Goal: Information Seeking & Learning: Learn about a topic

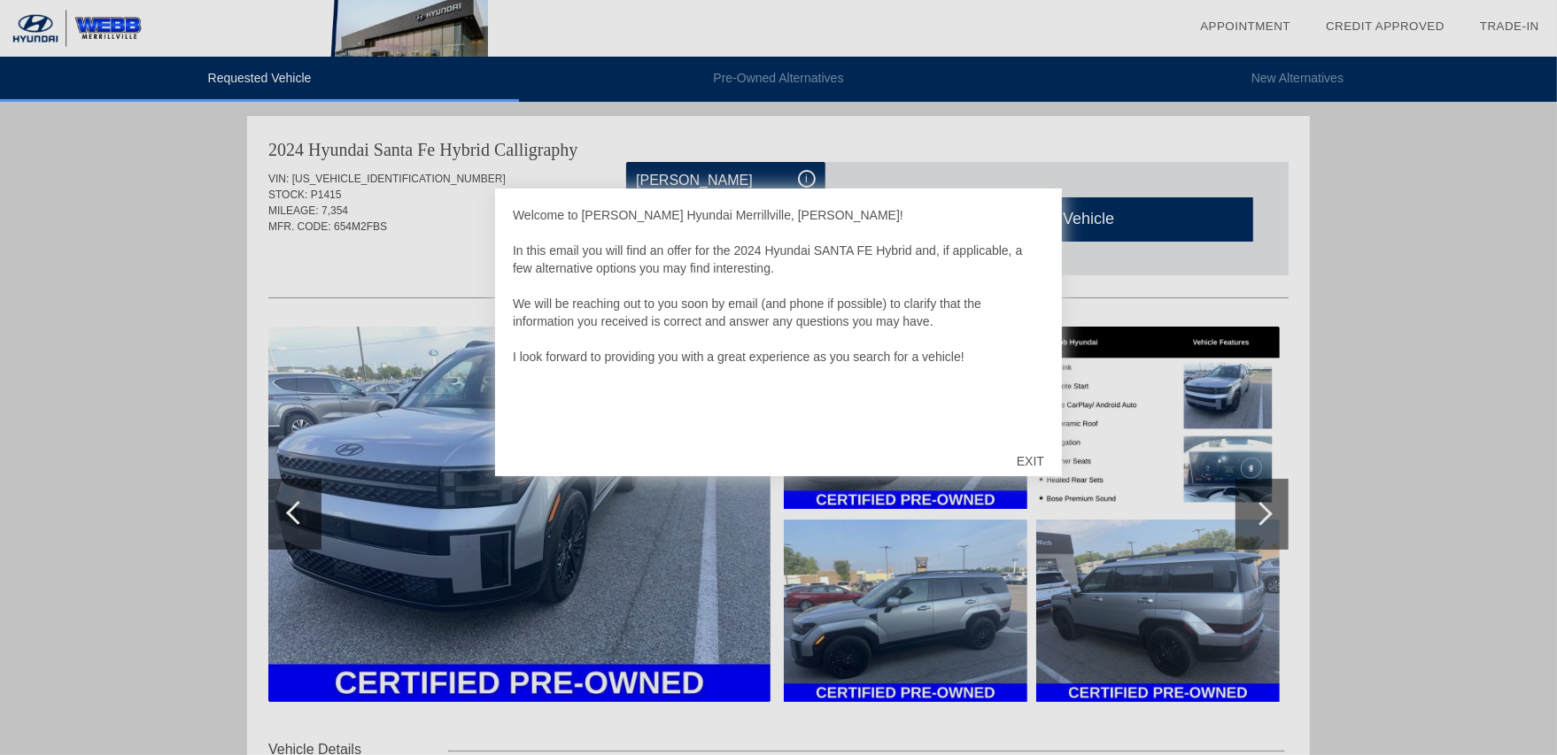
click at [1034, 453] on div "EXIT" at bounding box center [1030, 461] width 63 height 53
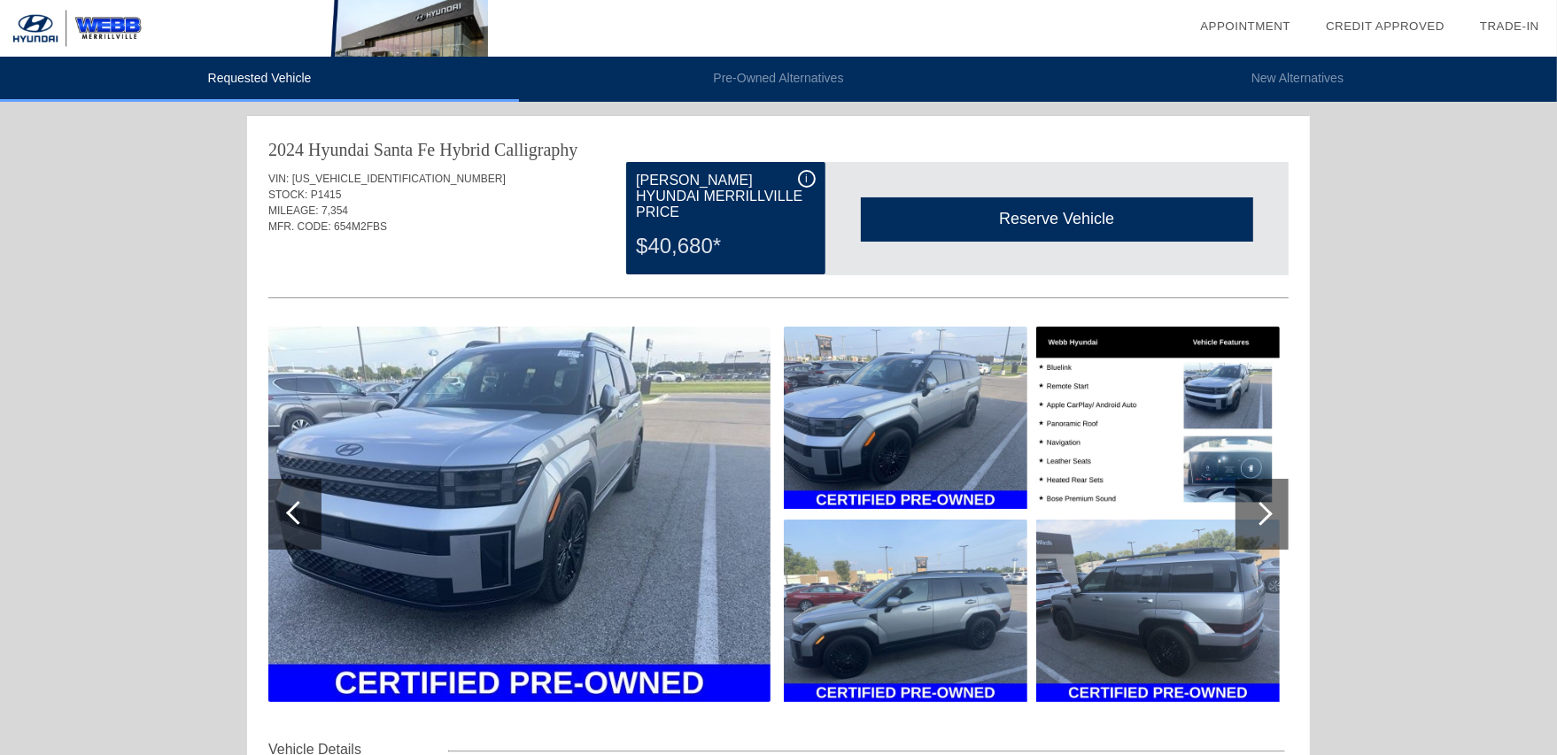
click at [470, 526] on img at bounding box center [519, 515] width 502 height 376
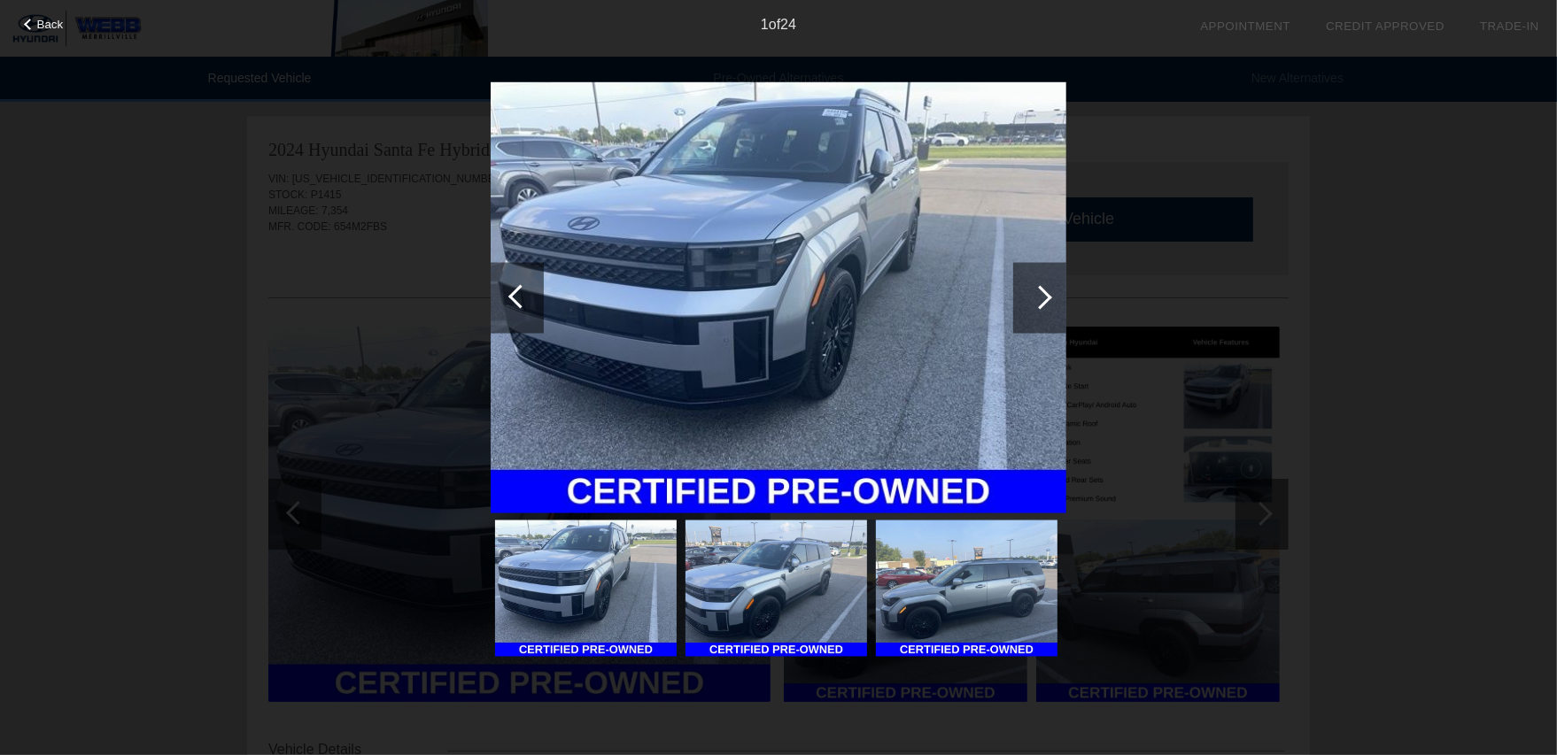
click at [1047, 295] on div at bounding box center [1040, 297] width 24 height 24
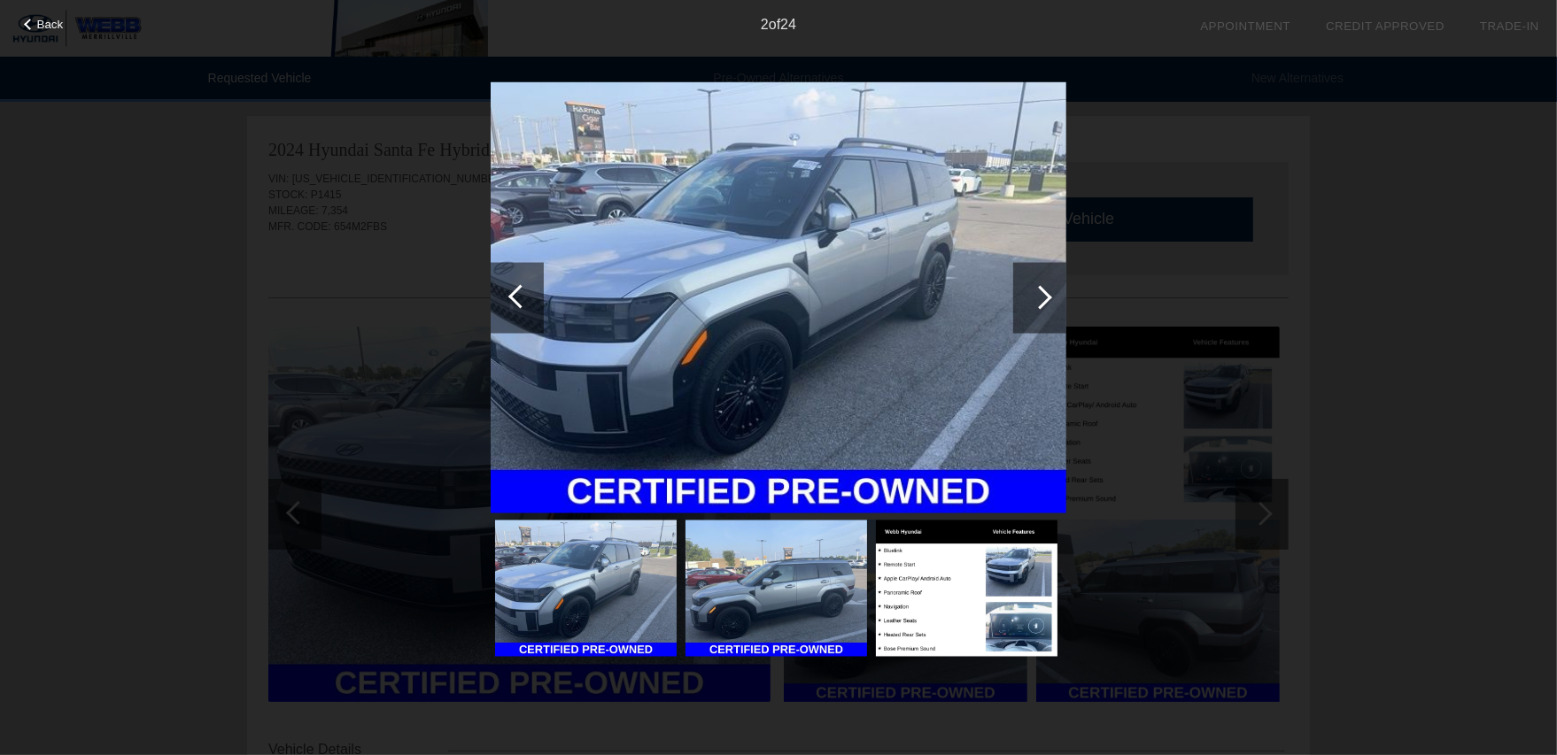
click at [1047, 295] on div at bounding box center [1040, 297] width 24 height 24
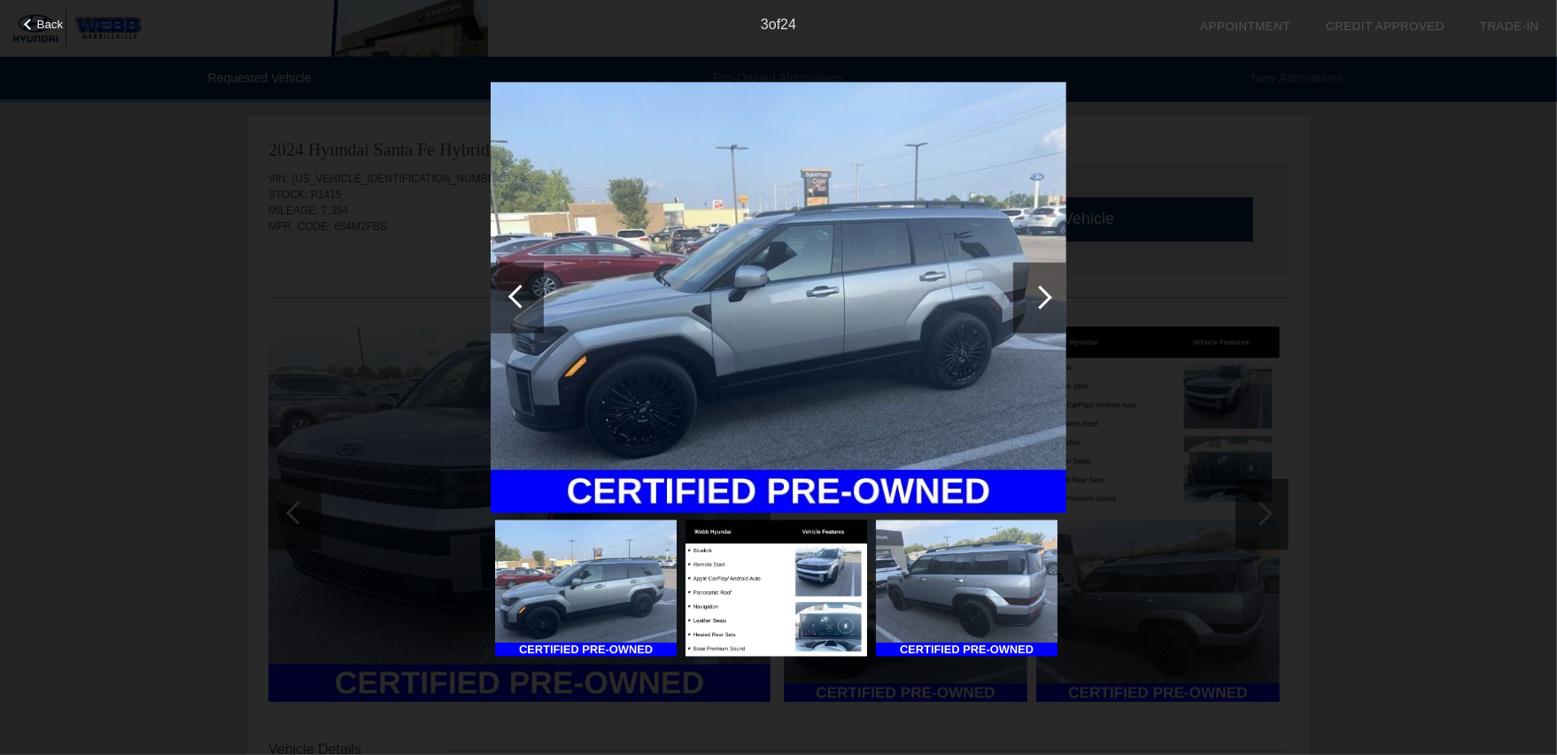
click at [1047, 294] on div at bounding box center [1040, 297] width 24 height 24
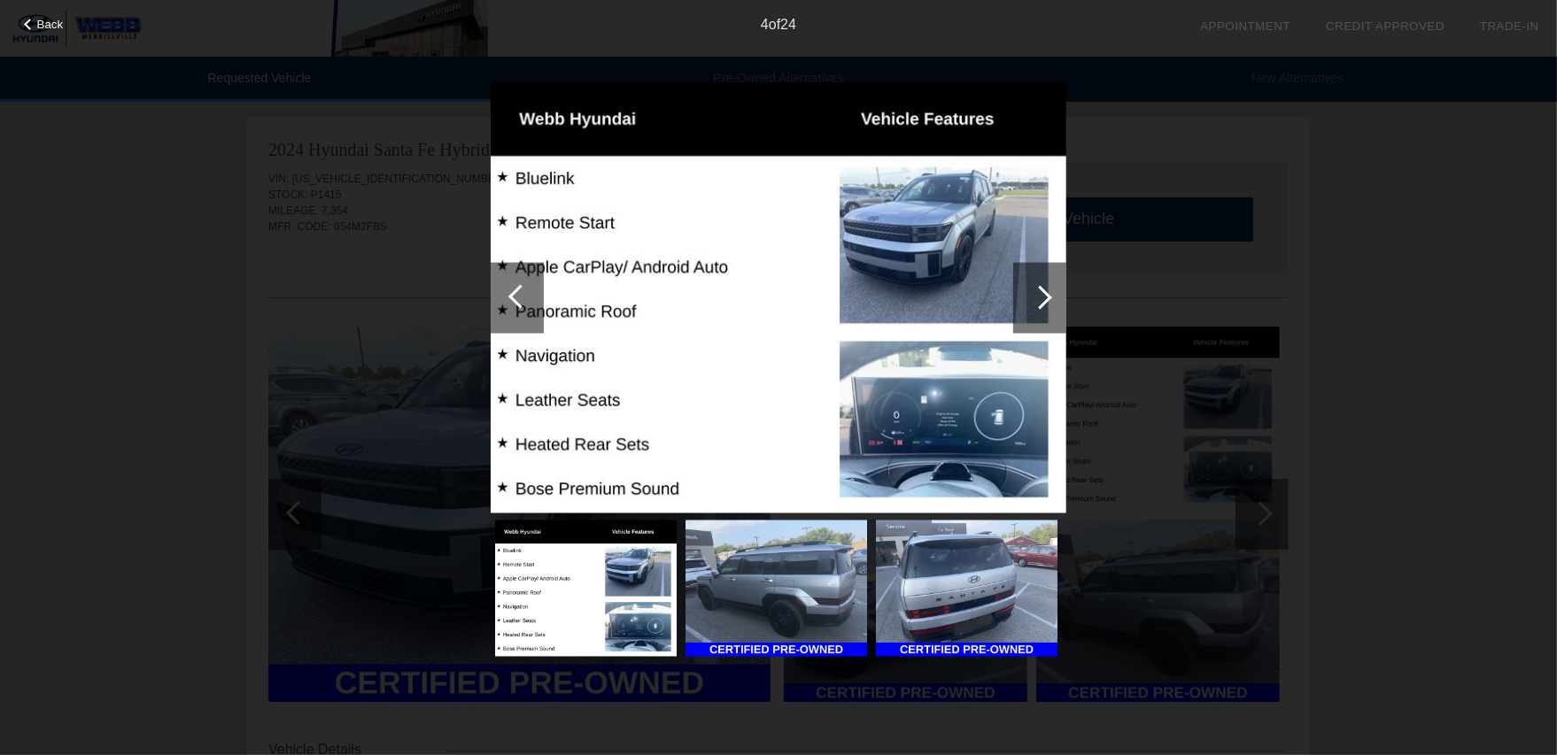
click at [1047, 294] on div at bounding box center [1040, 297] width 24 height 24
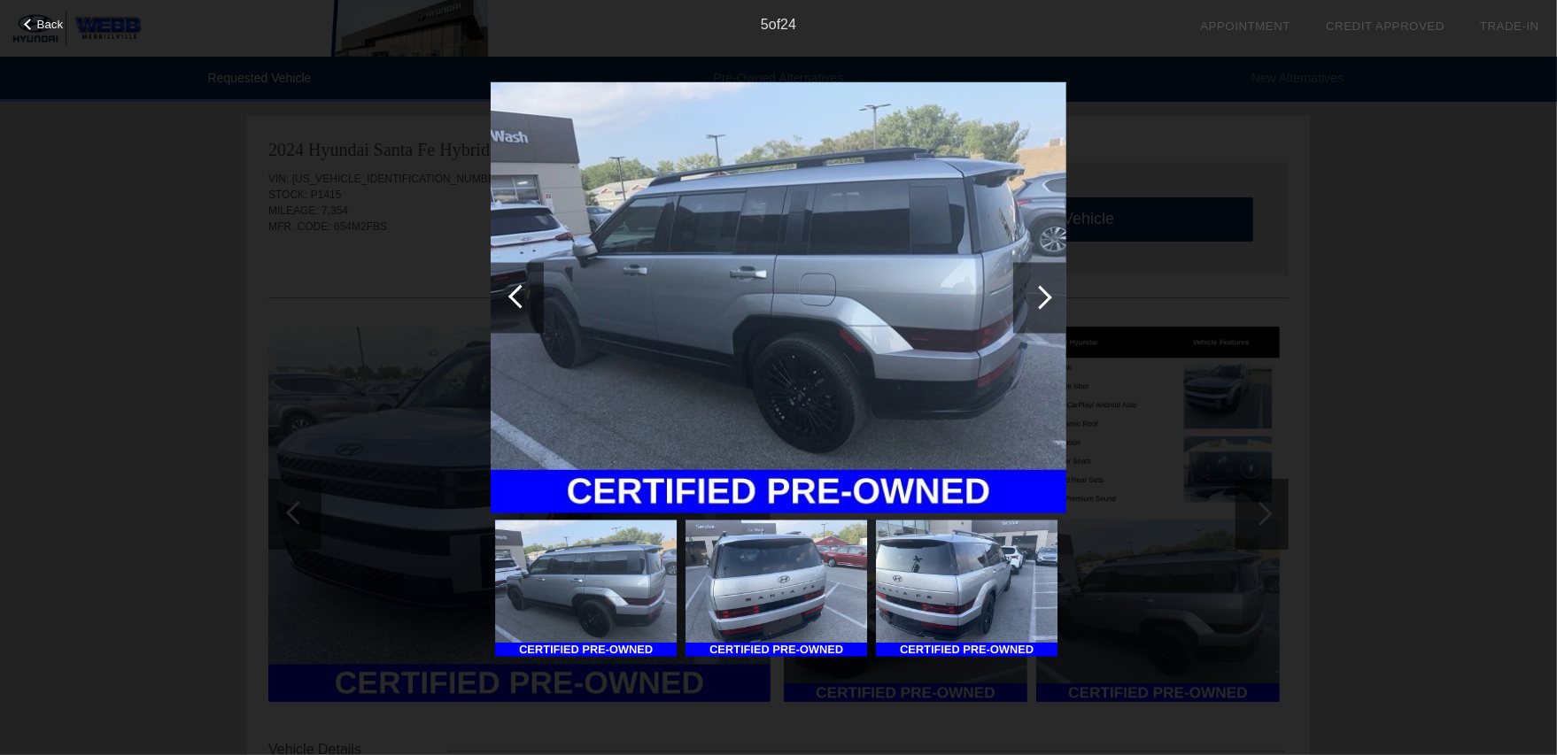
click at [1029, 294] on div at bounding box center [1039, 297] width 53 height 71
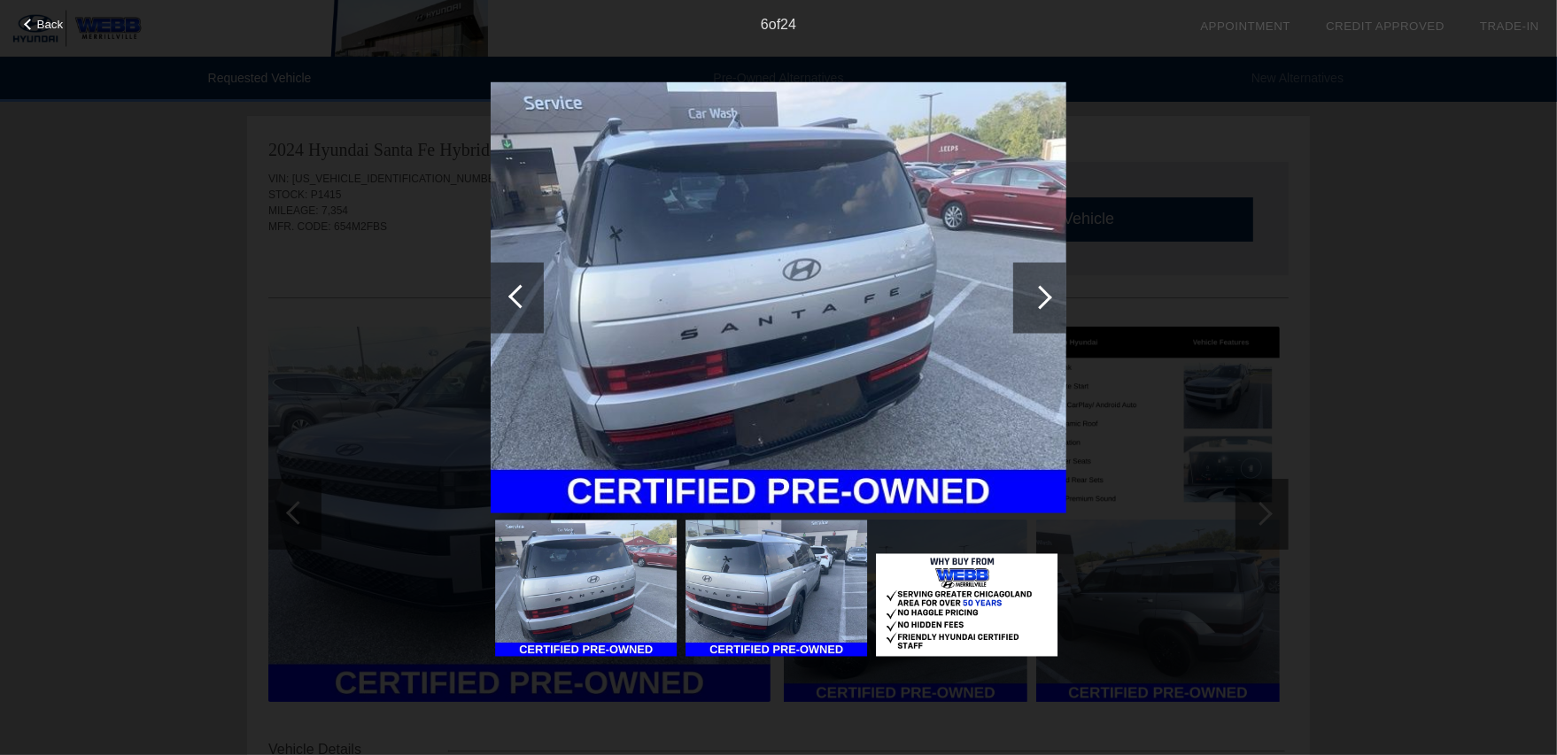
click at [1029, 294] on div at bounding box center [1039, 297] width 53 height 71
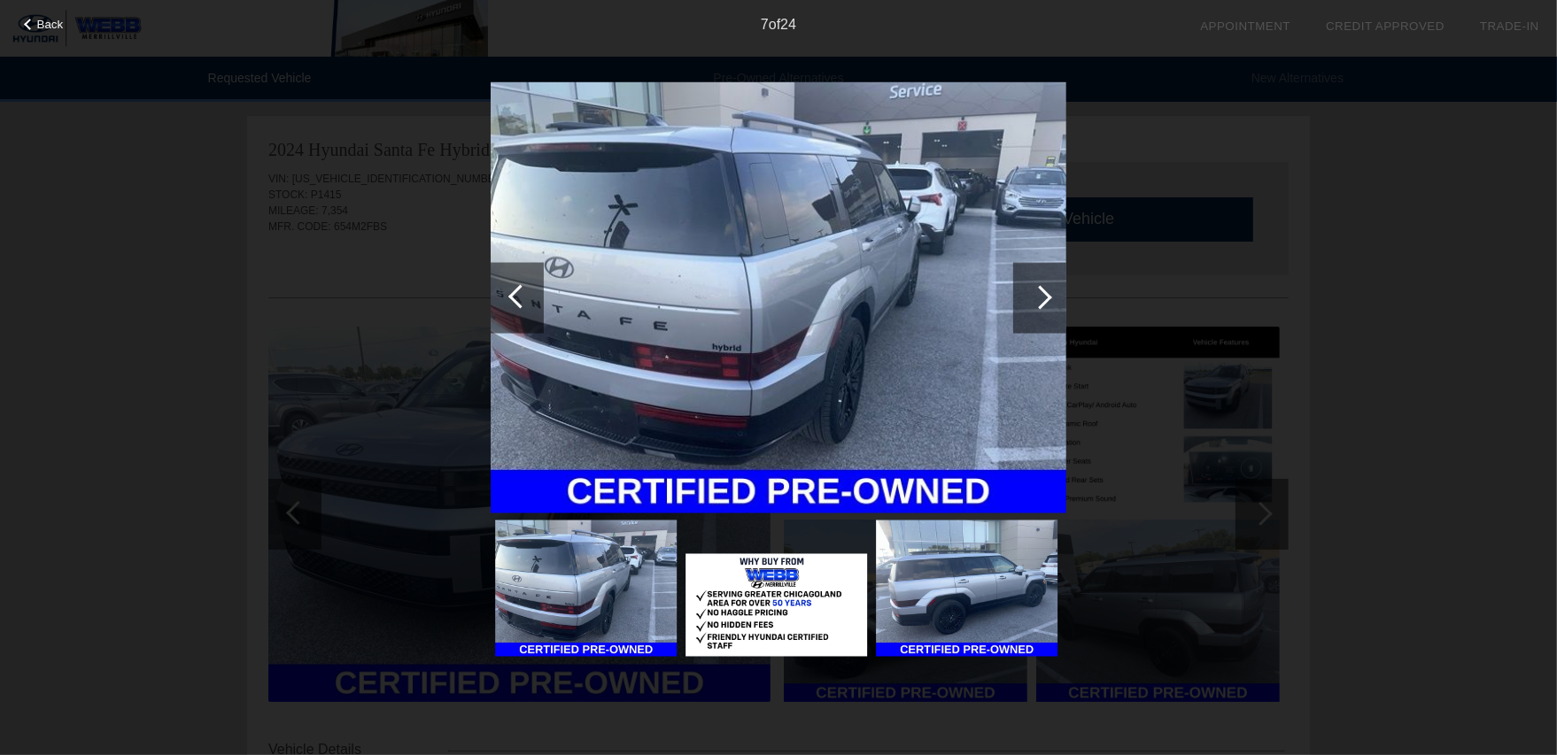
click at [1029, 294] on div at bounding box center [1039, 297] width 53 height 71
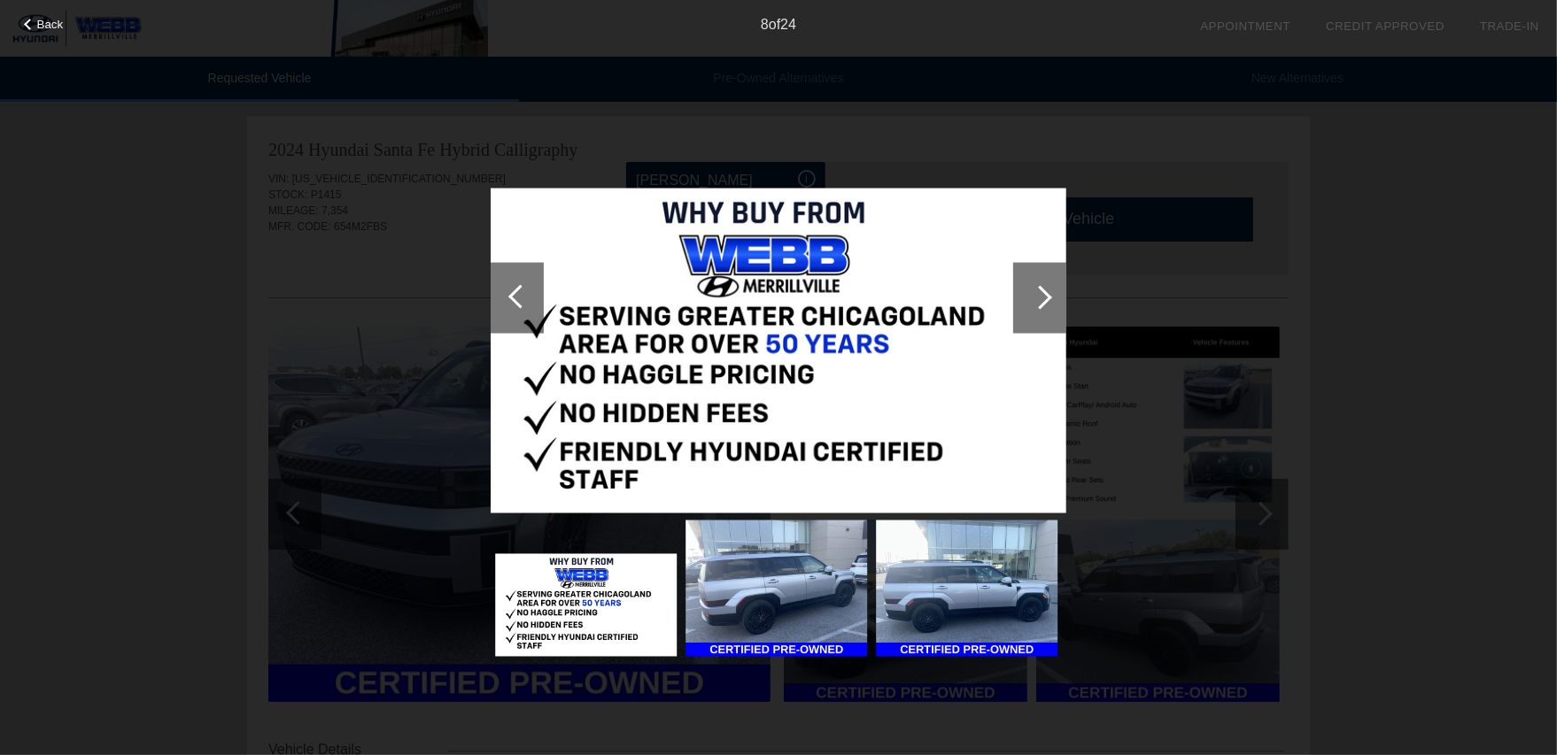
click at [1029, 294] on div at bounding box center [1039, 297] width 53 height 71
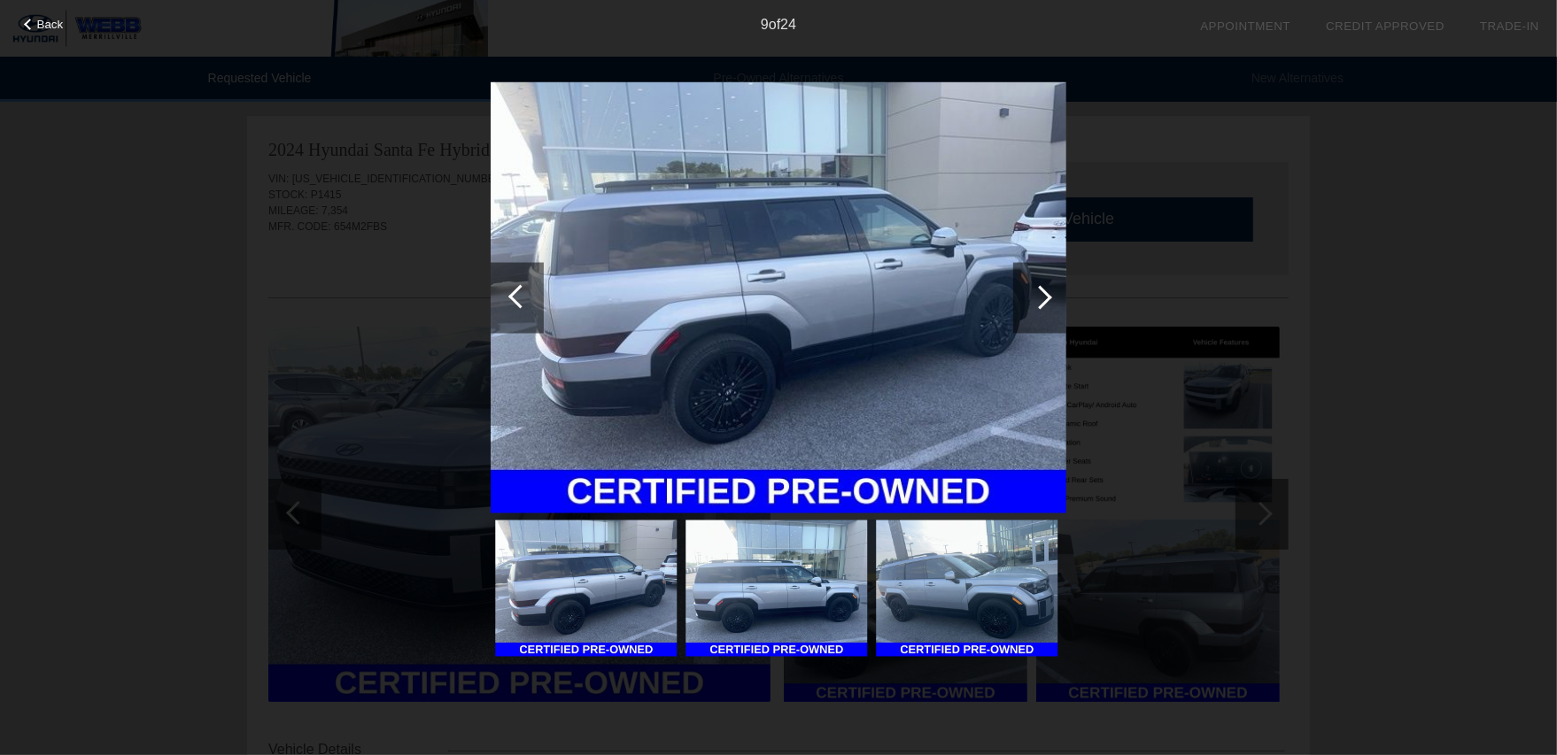
click at [1029, 294] on div at bounding box center [1039, 297] width 53 height 71
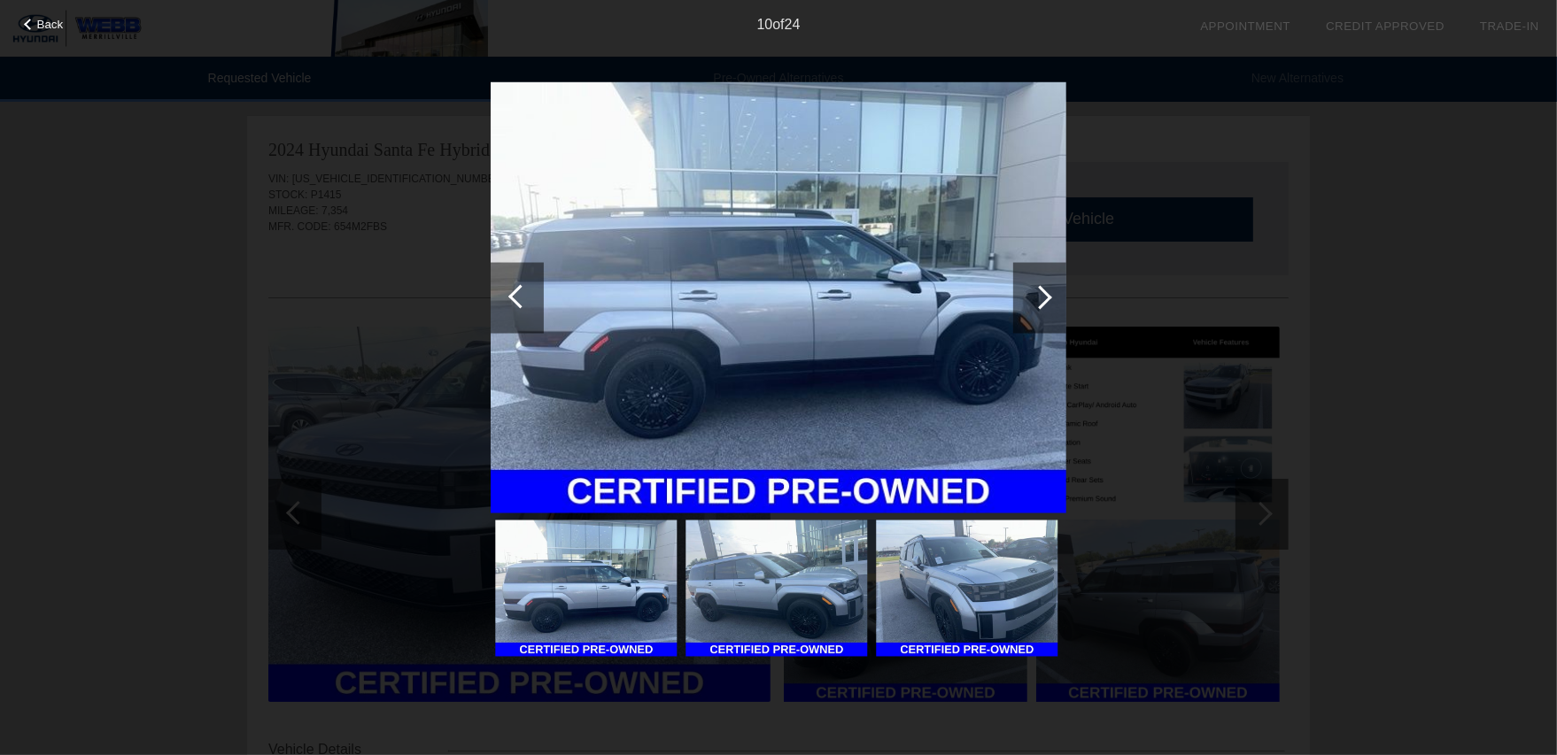
click at [1029, 294] on div at bounding box center [1039, 297] width 53 height 71
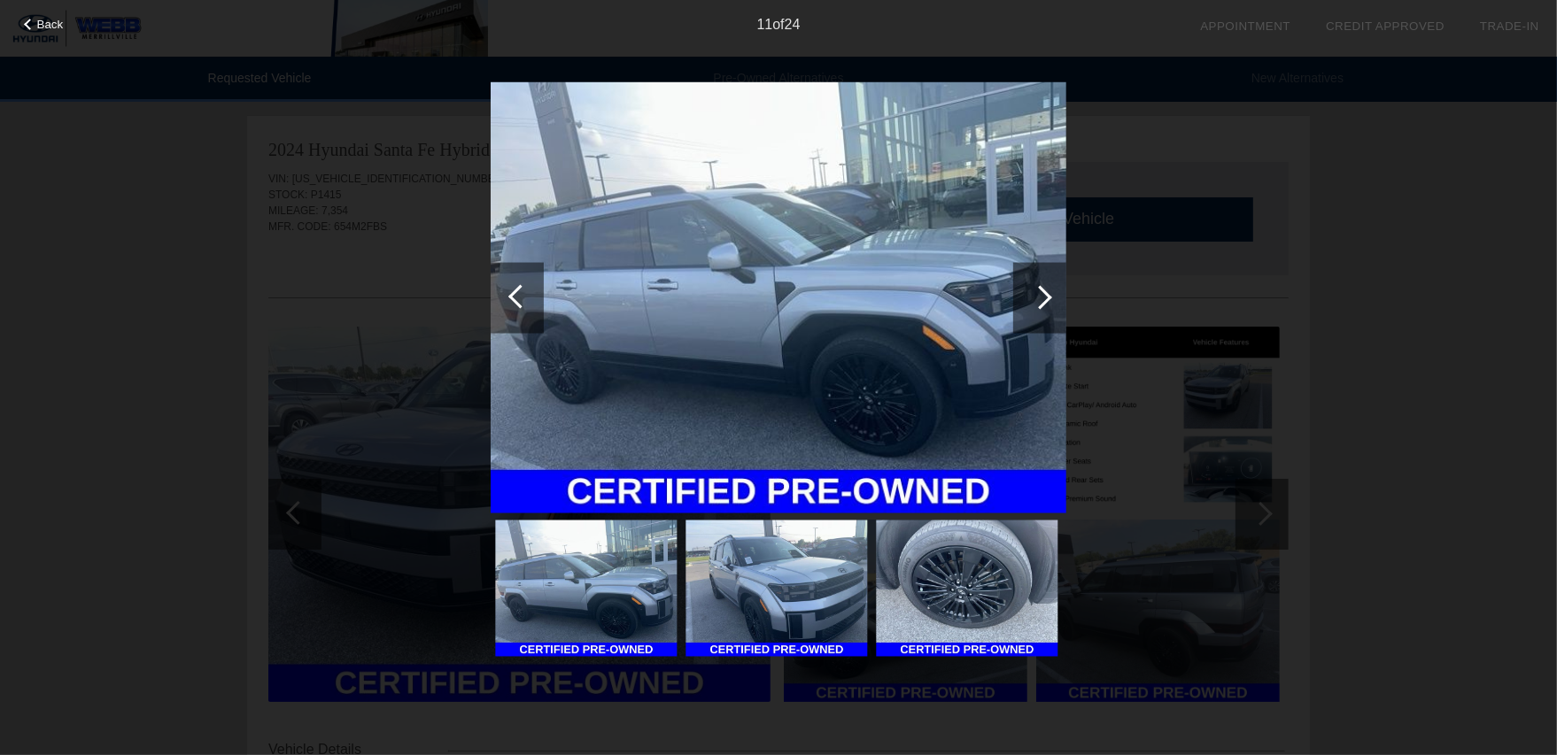
click at [1026, 295] on div at bounding box center [1039, 297] width 53 height 71
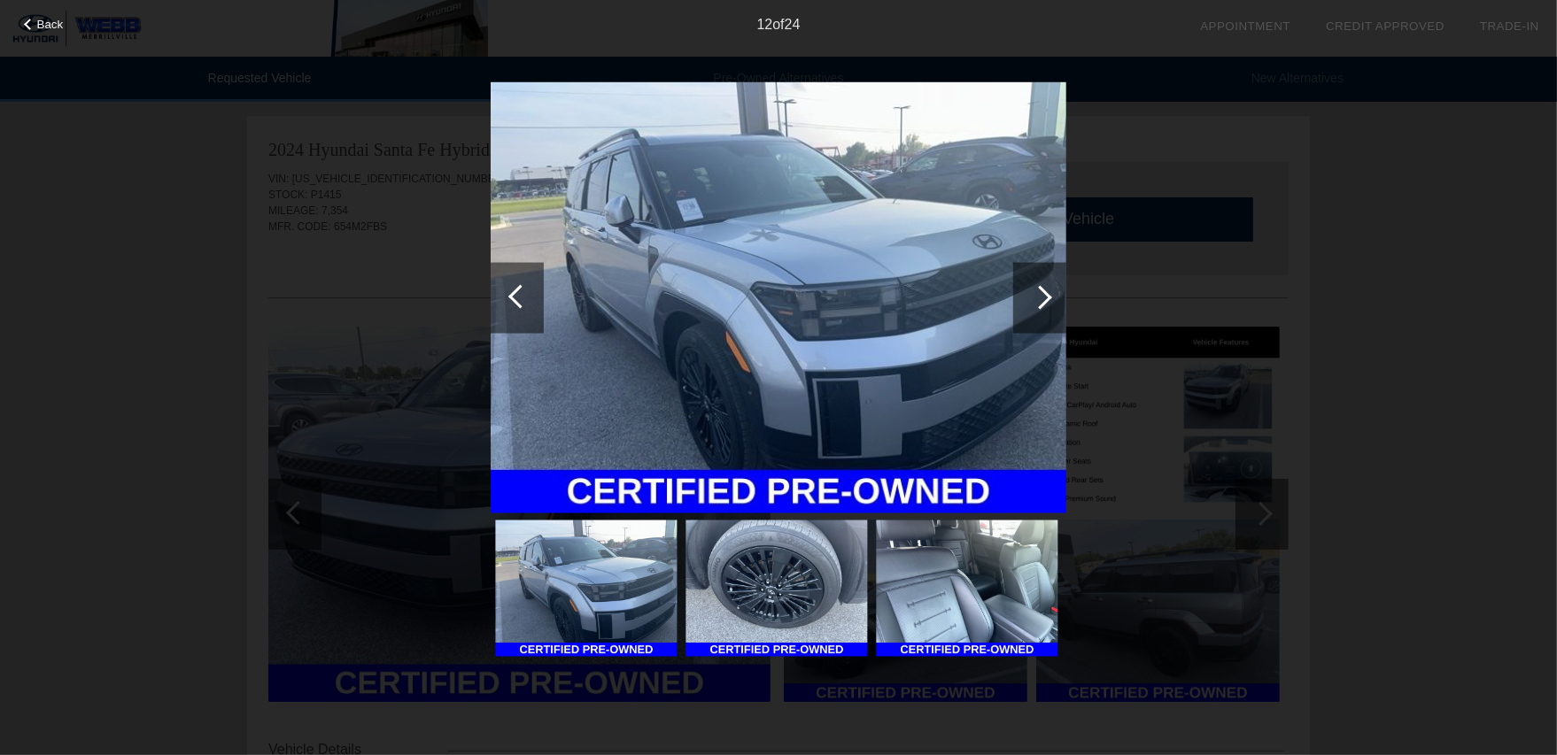
click at [1036, 298] on div at bounding box center [1040, 297] width 24 height 24
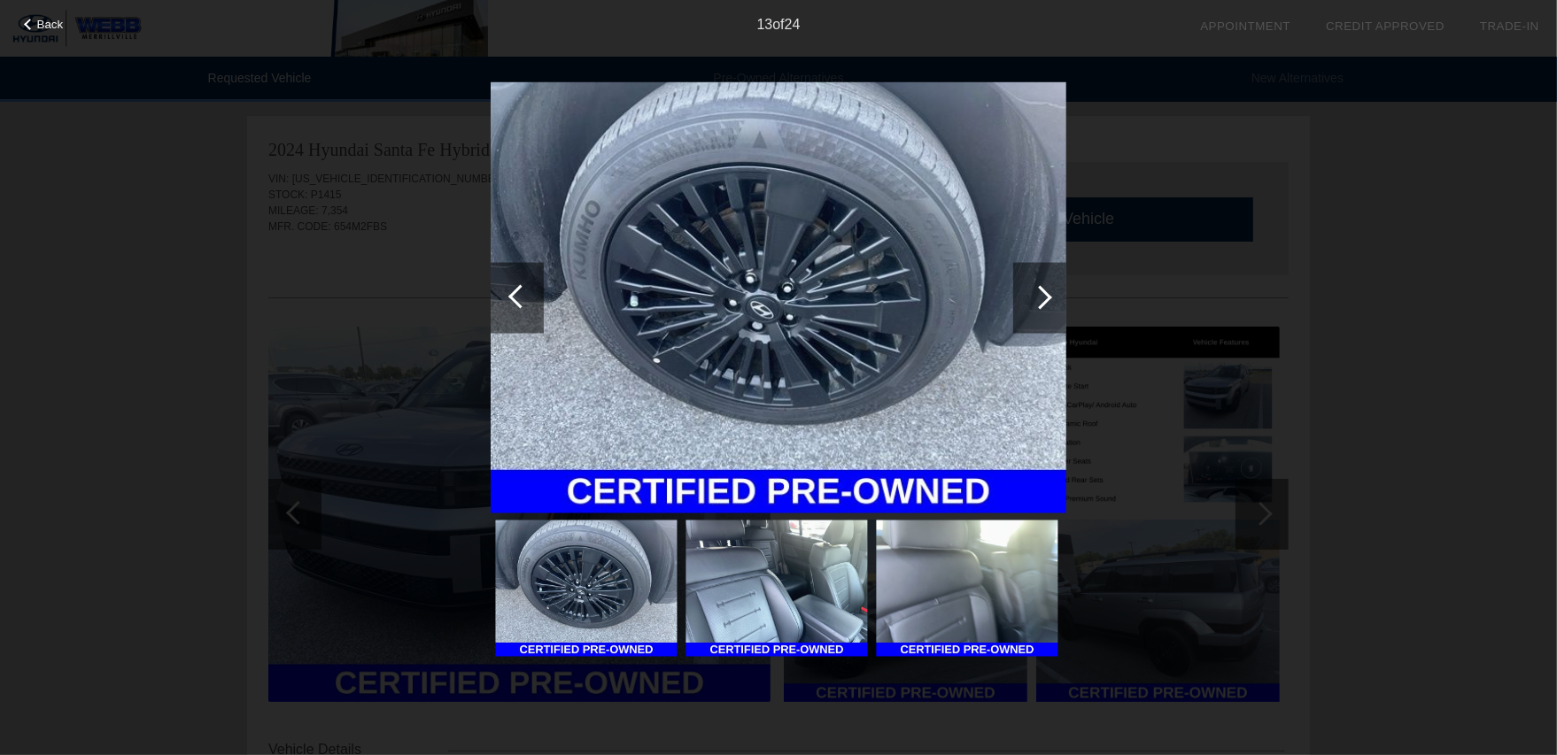
click at [1034, 300] on div at bounding box center [1040, 297] width 24 height 24
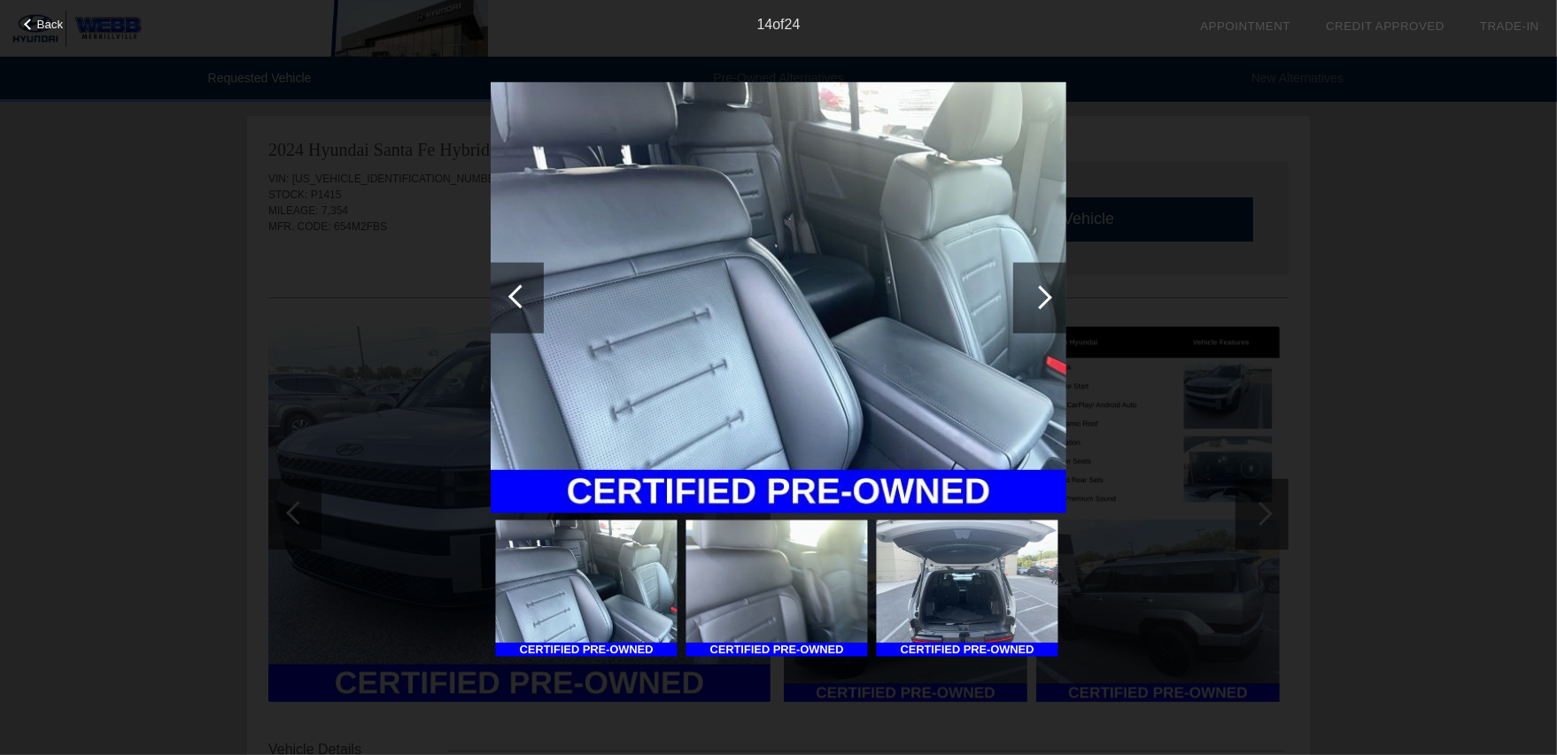
click at [1034, 300] on div at bounding box center [1040, 297] width 24 height 24
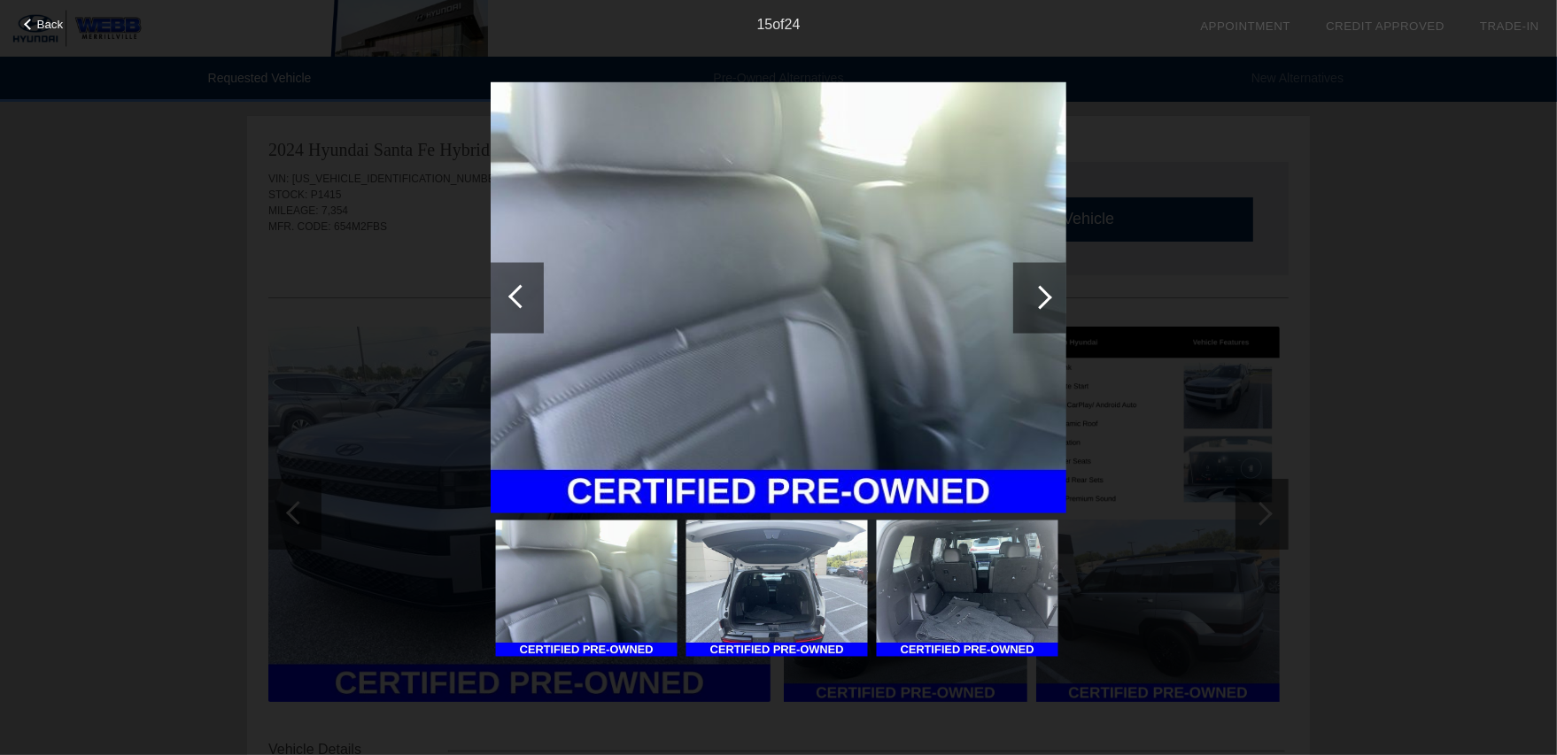
click at [1034, 300] on div at bounding box center [1040, 297] width 24 height 24
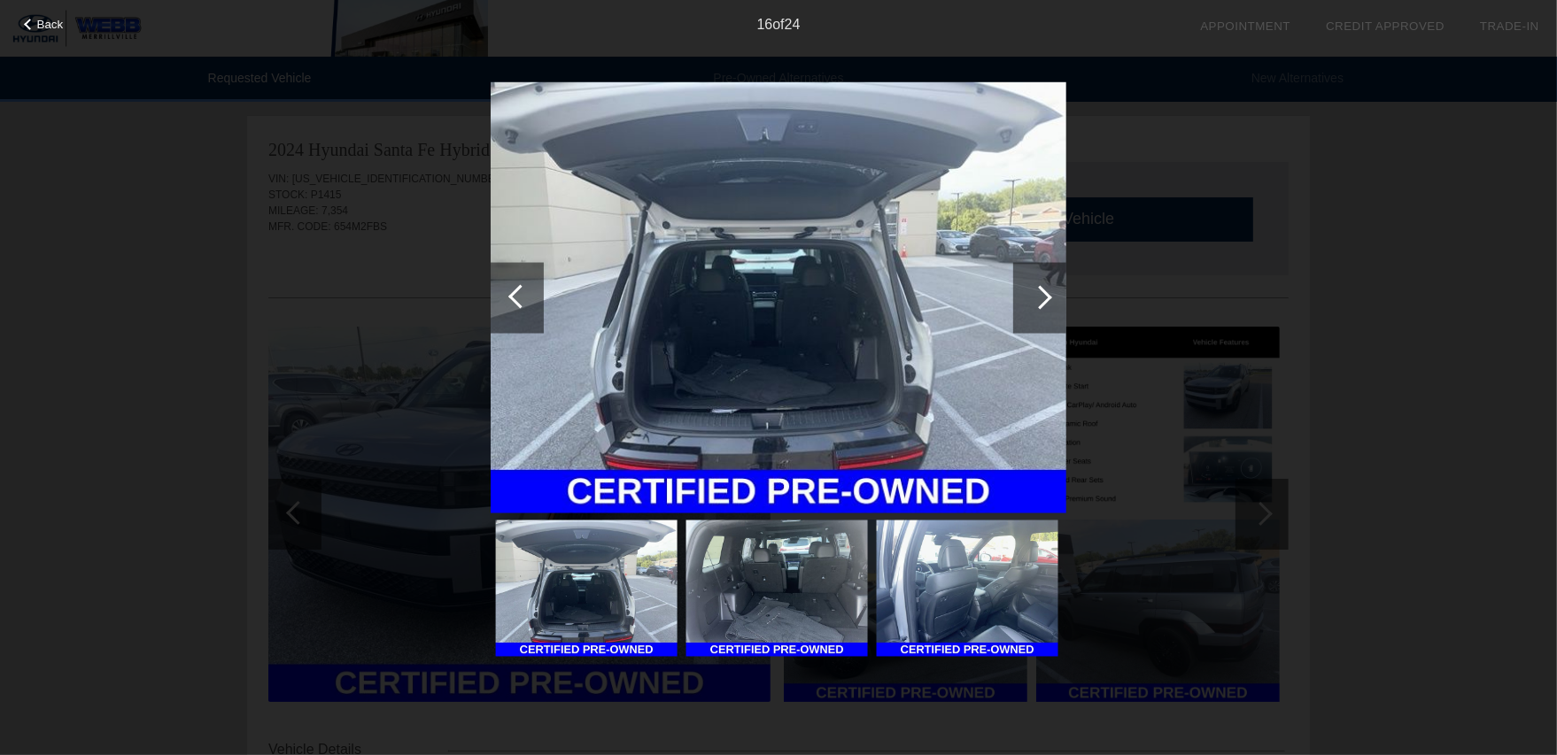
click at [1034, 300] on div at bounding box center [1040, 297] width 24 height 24
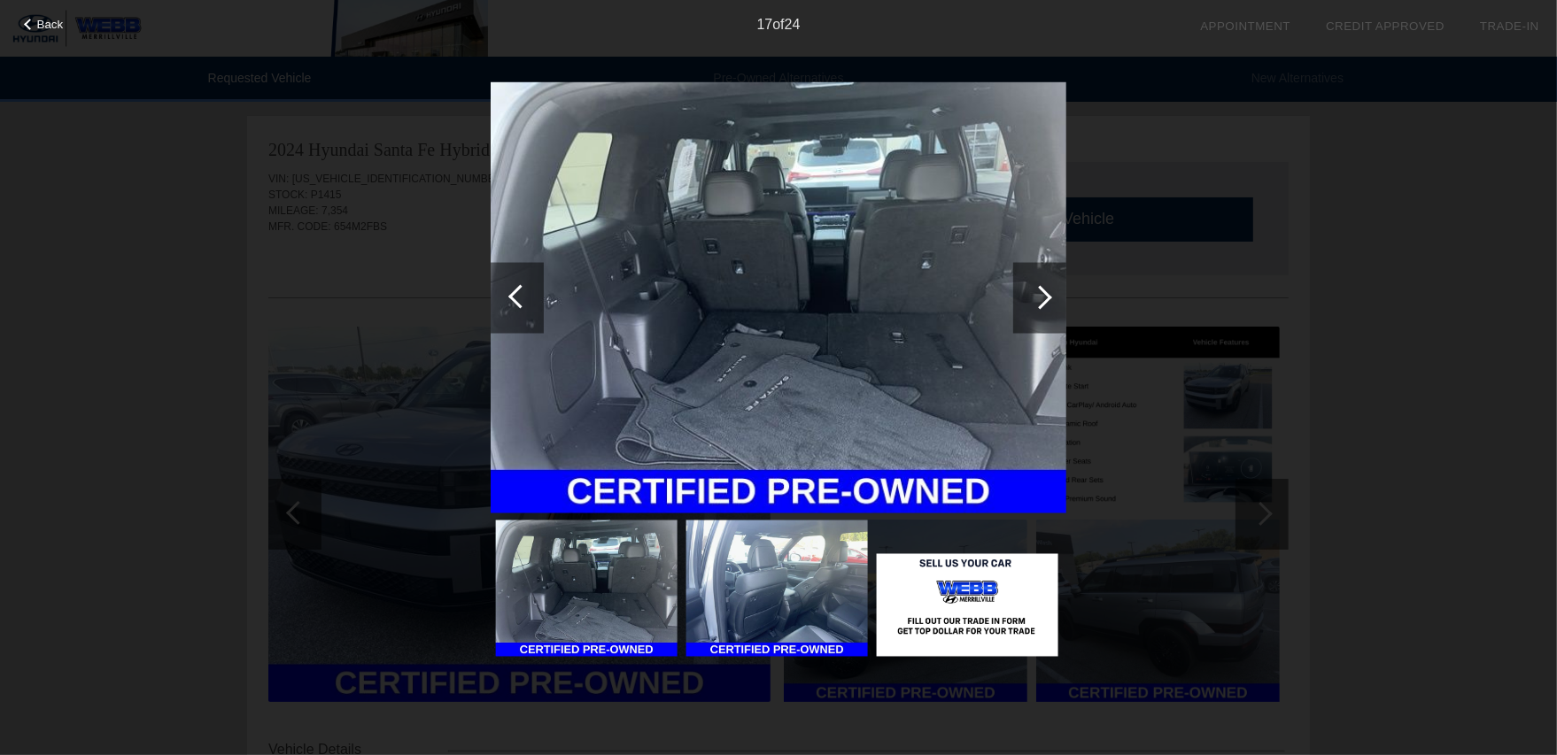
click at [1034, 301] on div at bounding box center [1040, 297] width 24 height 24
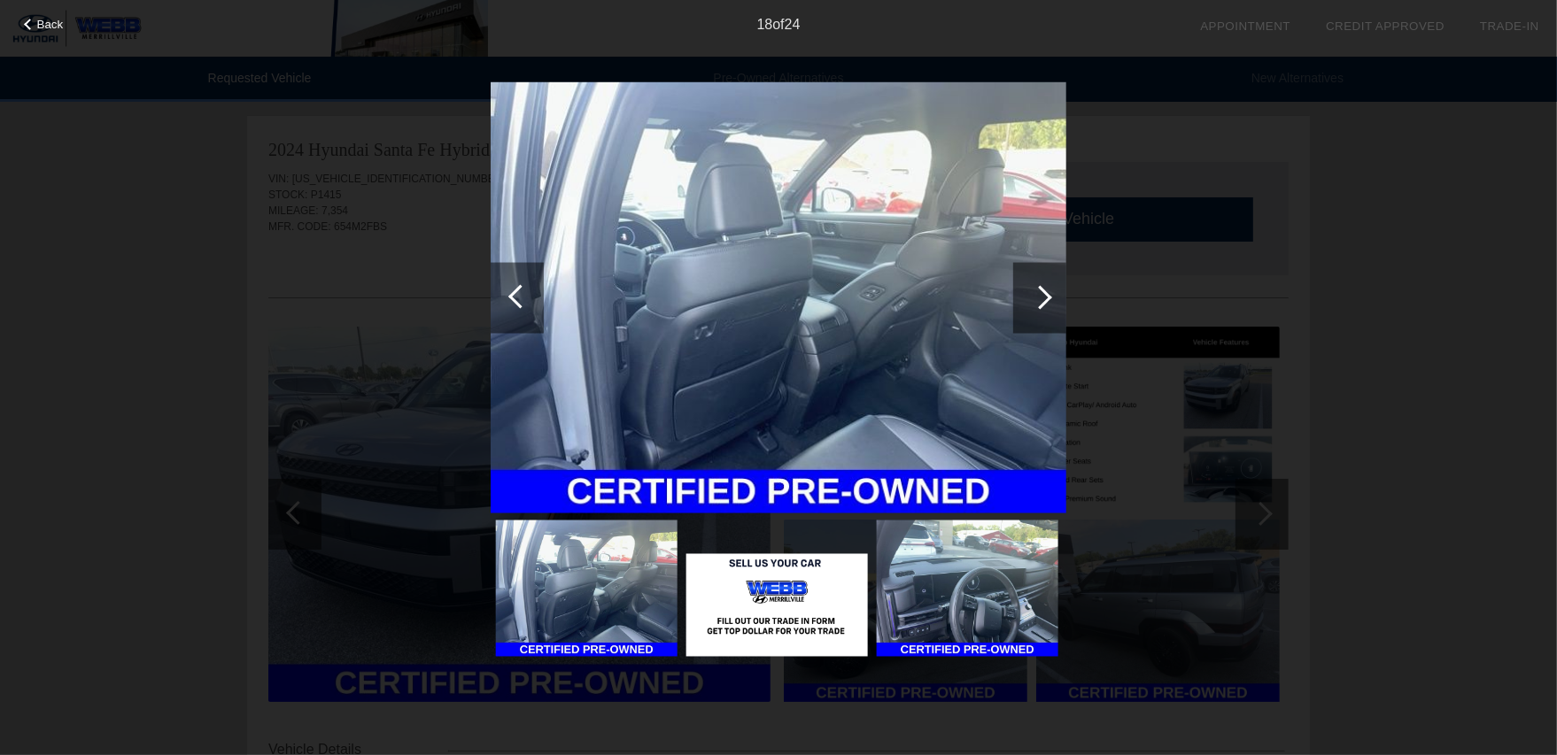
click at [1034, 301] on div at bounding box center [1040, 297] width 24 height 24
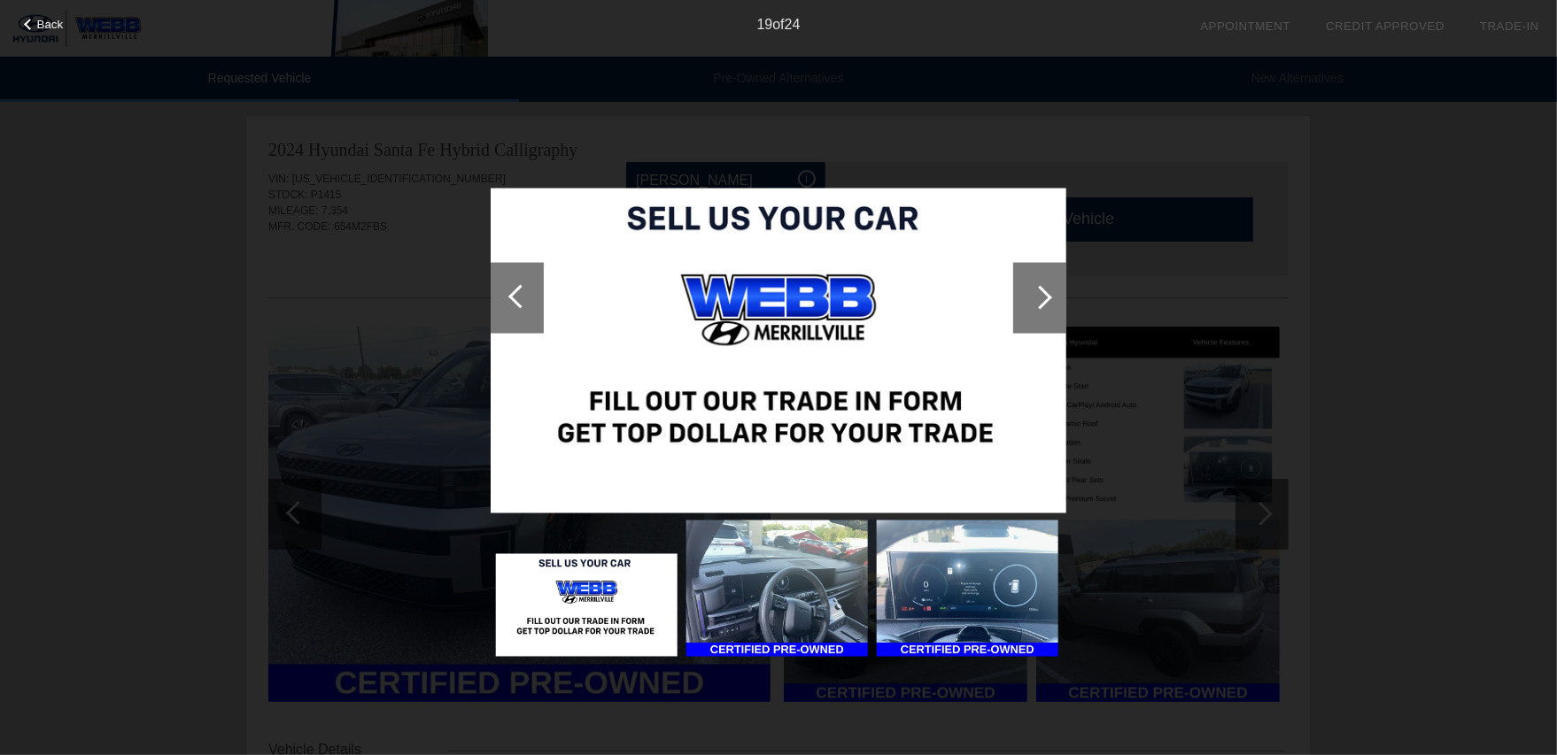
click at [1034, 301] on div at bounding box center [1040, 297] width 24 height 24
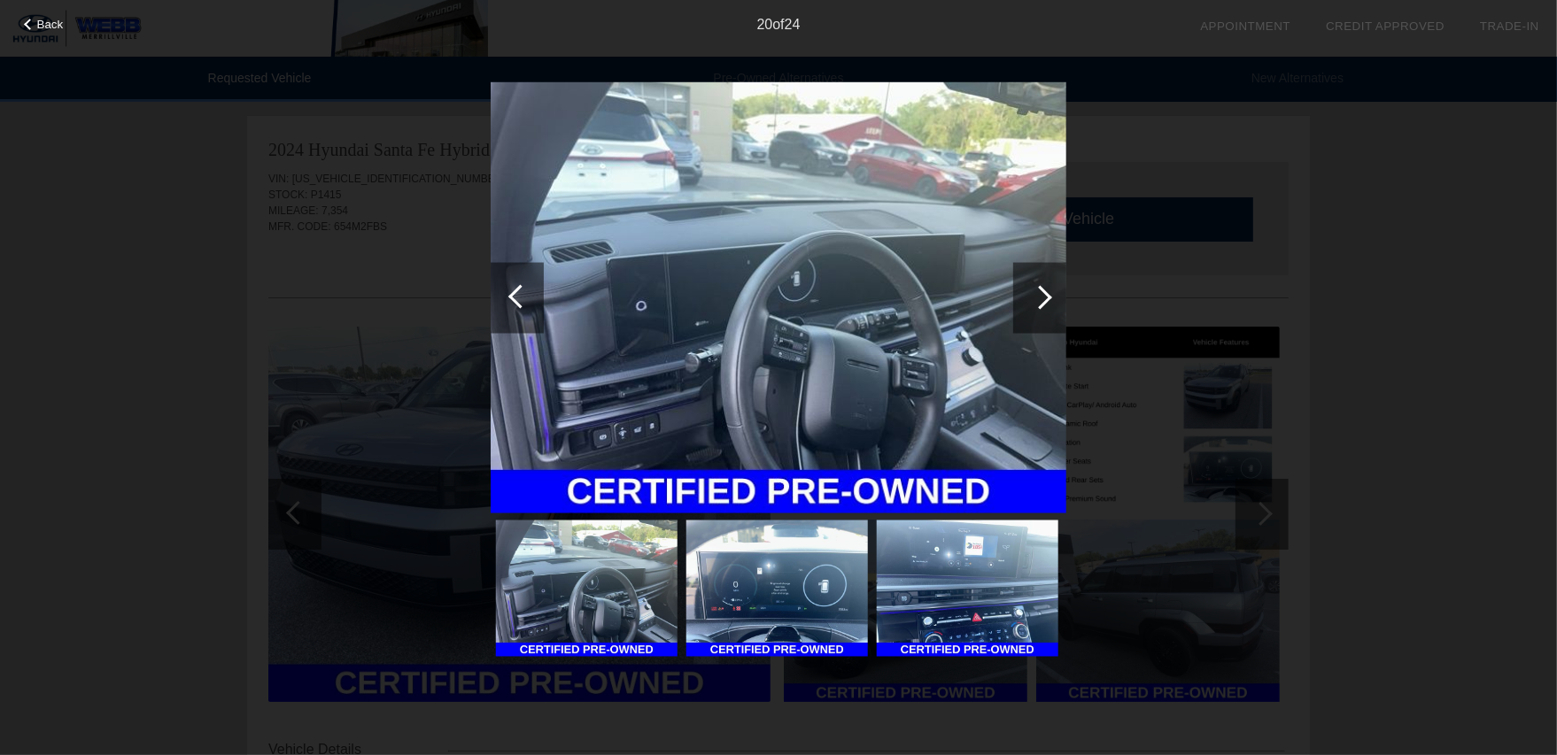
click at [1033, 301] on div at bounding box center [1040, 297] width 24 height 24
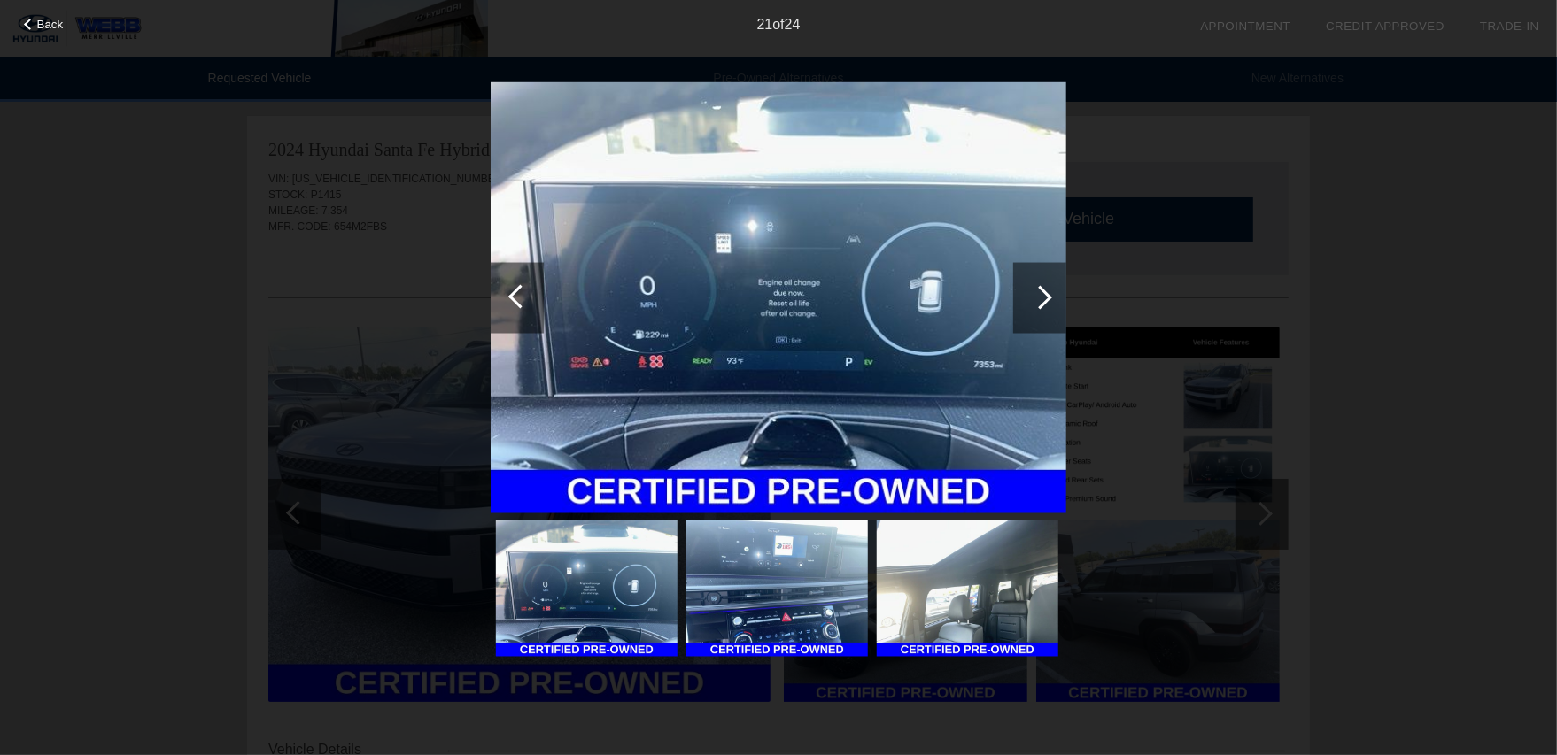
click at [1037, 282] on div at bounding box center [1039, 297] width 53 height 71
